Goal: Task Accomplishment & Management: Manage account settings

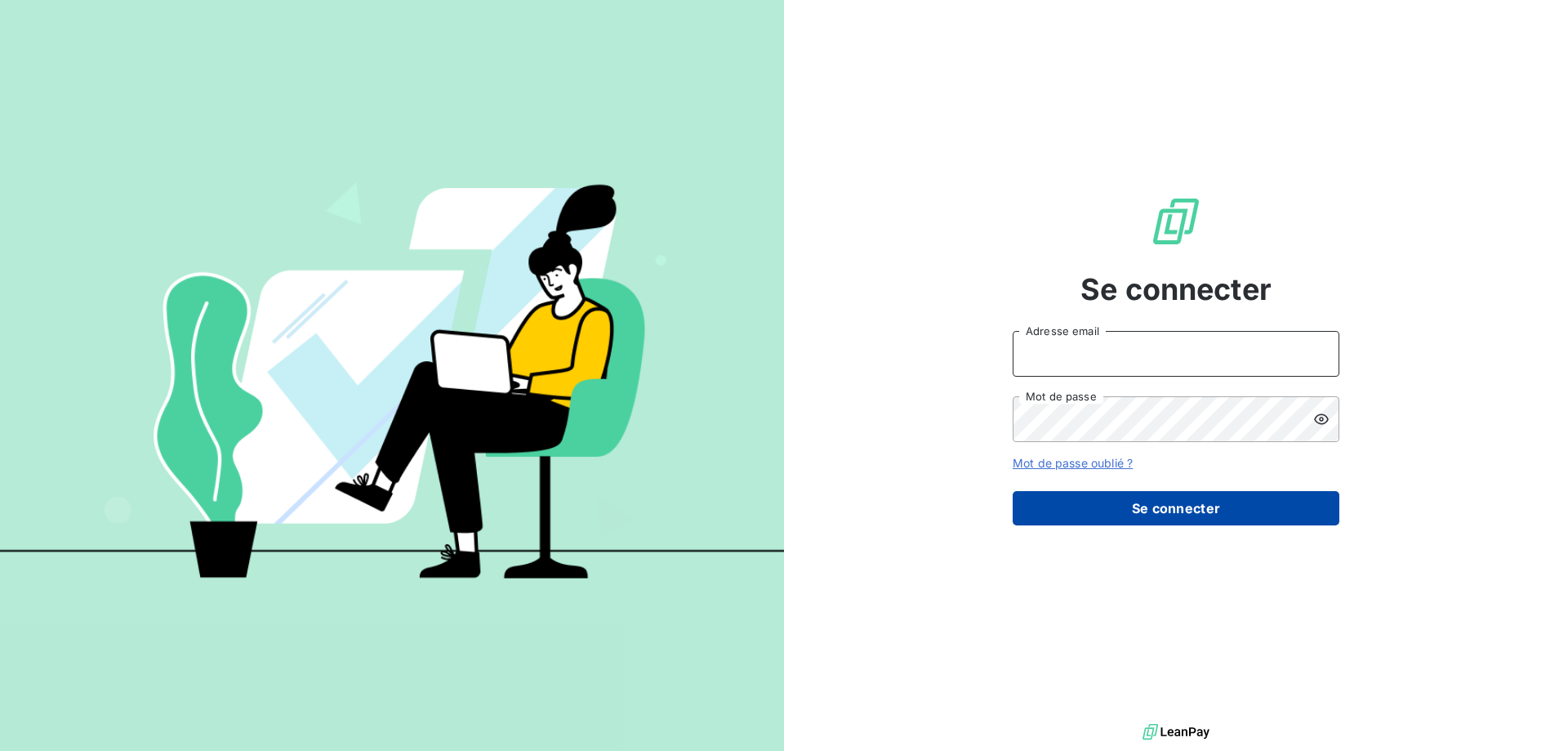
type input "[EMAIL_ADDRESS][DOMAIN_NAME]"
click at [1142, 506] on button "Se connecter" at bounding box center [1176, 508] width 327 height 35
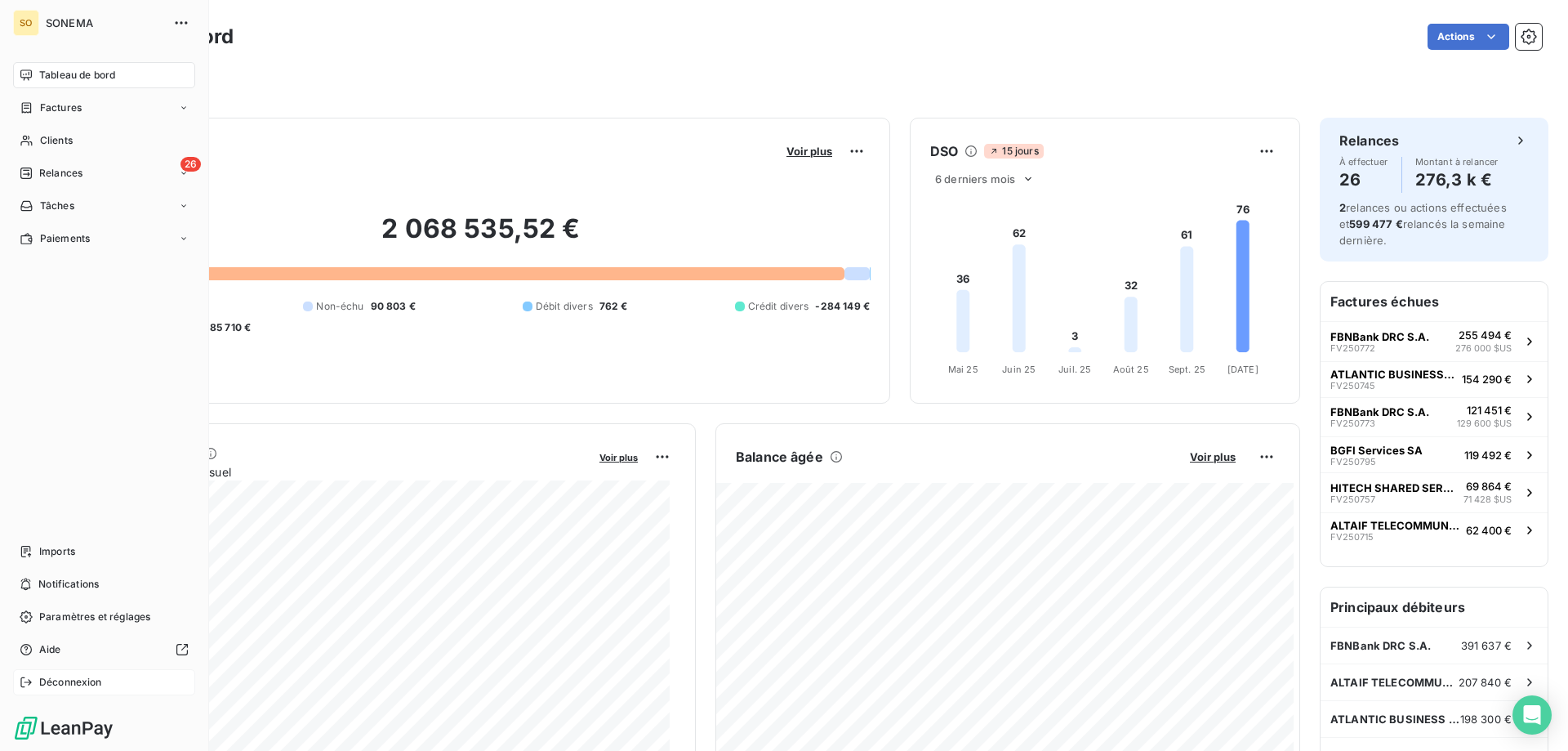
click at [69, 678] on span "Déconnexion" at bounding box center [70, 681] width 63 height 15
